Goal: Find specific page/section: Find specific page/section

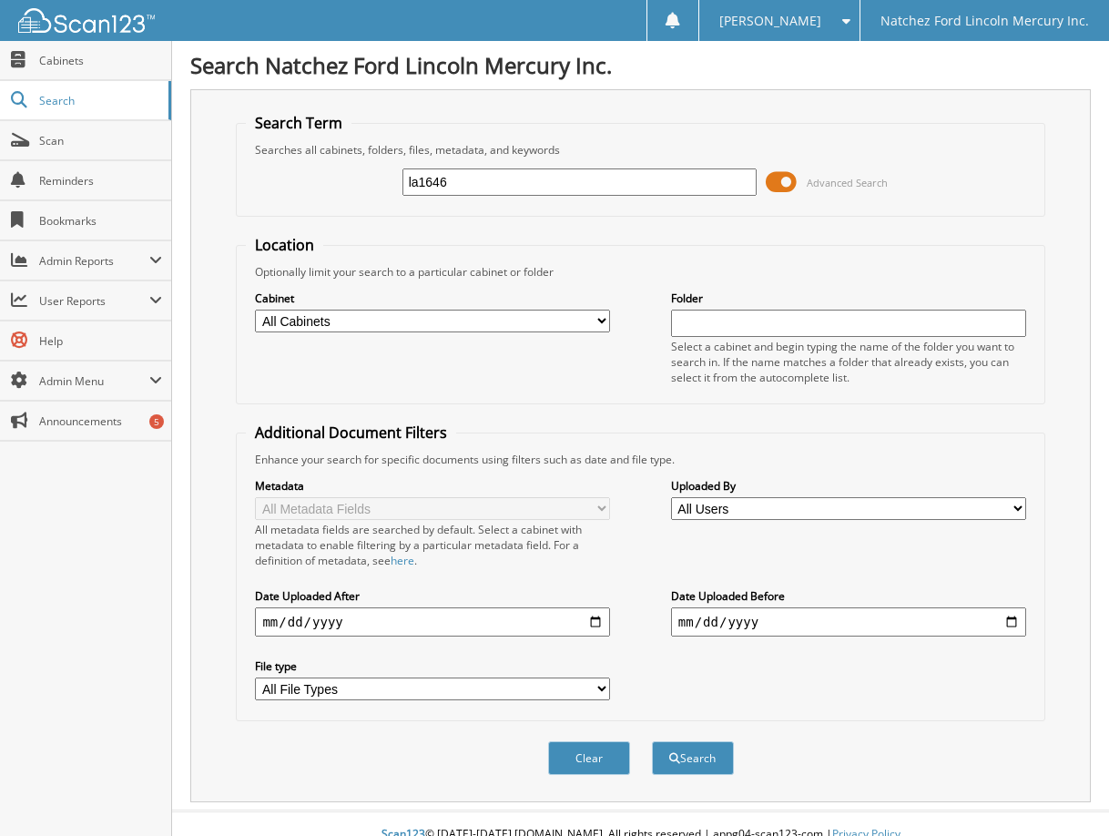
type input "la1646"
click at [652, 741] on button "Search" at bounding box center [693, 758] width 82 height 34
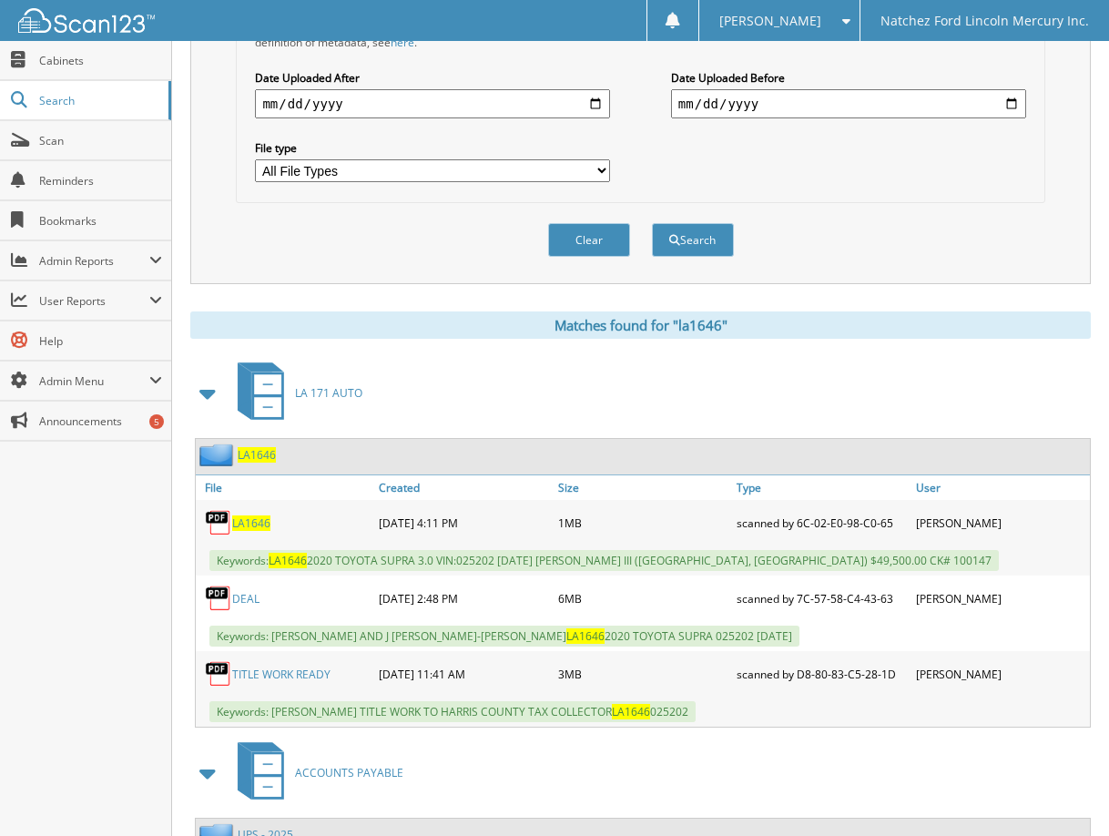
scroll to position [546, 0]
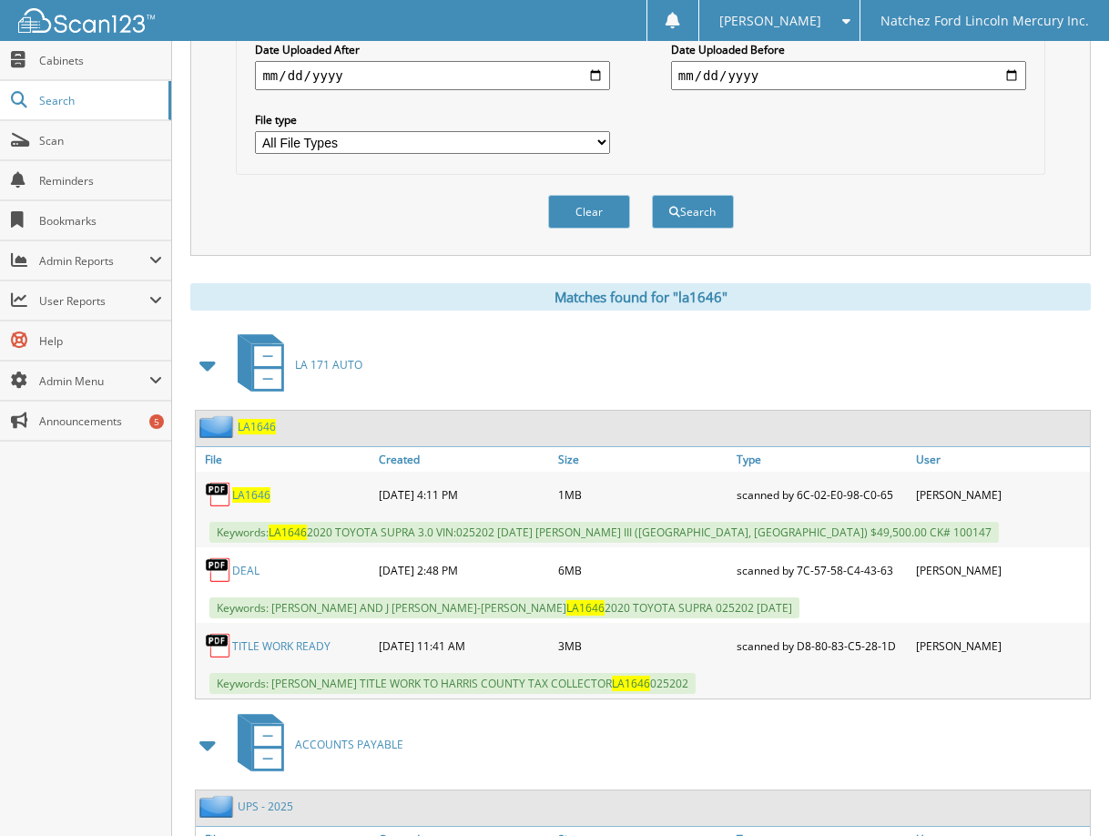
click at [261, 429] on span "LA1646" at bounding box center [257, 426] width 38 height 15
